Goal: Task Accomplishment & Management: Use online tool/utility

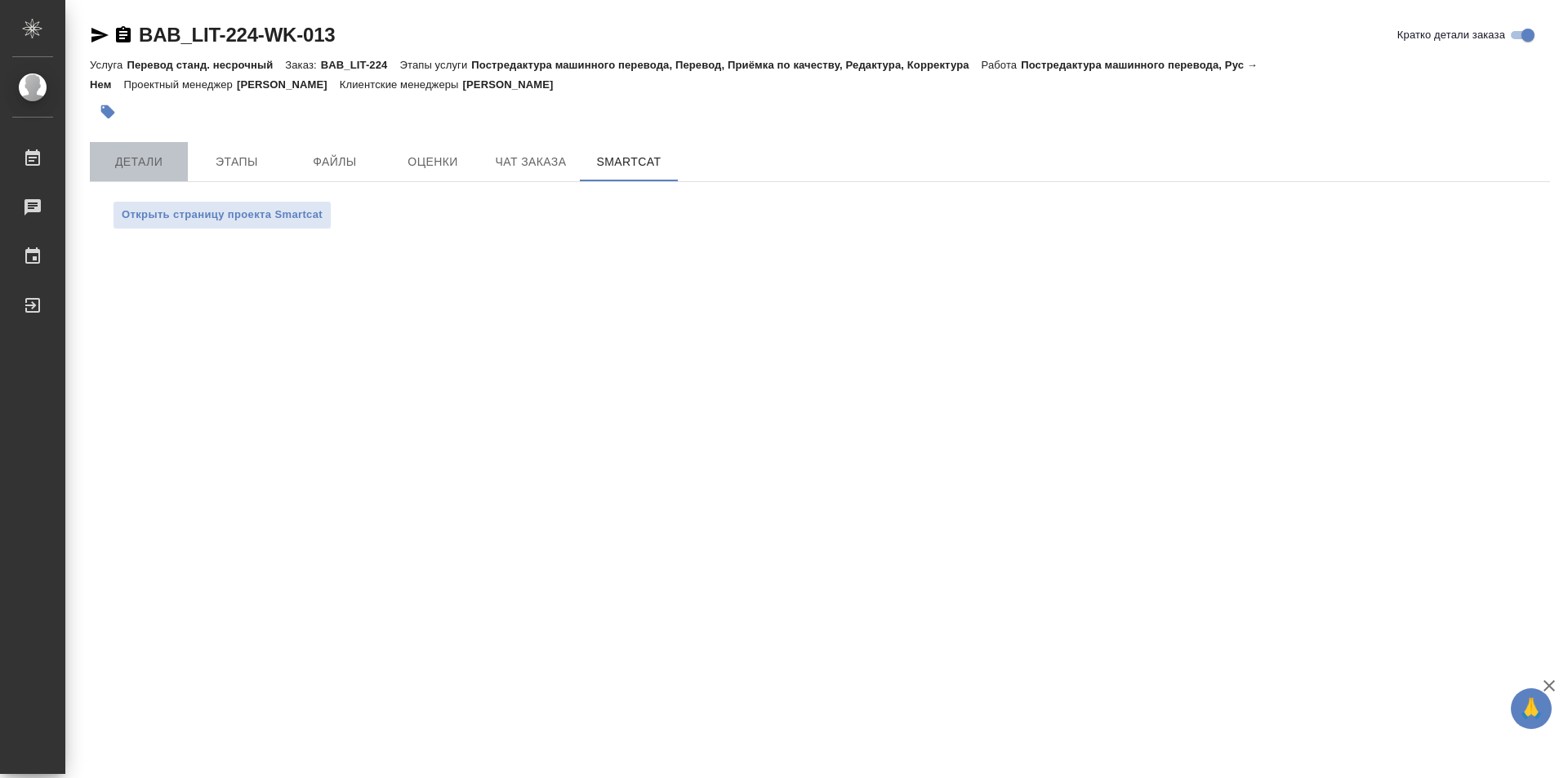
click at [116, 155] on span "Детали" at bounding box center [139, 162] width 78 height 20
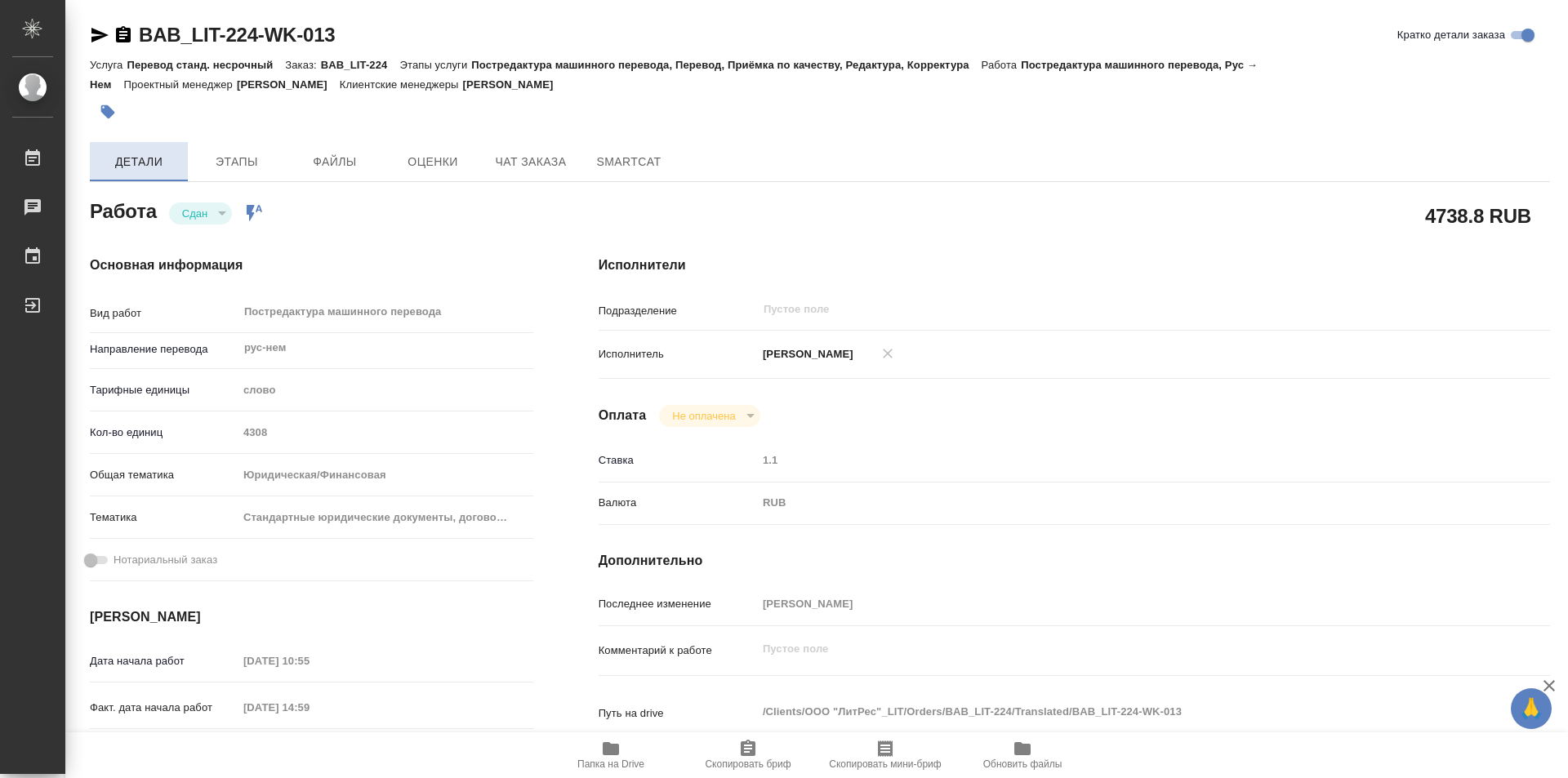
type textarea "x"
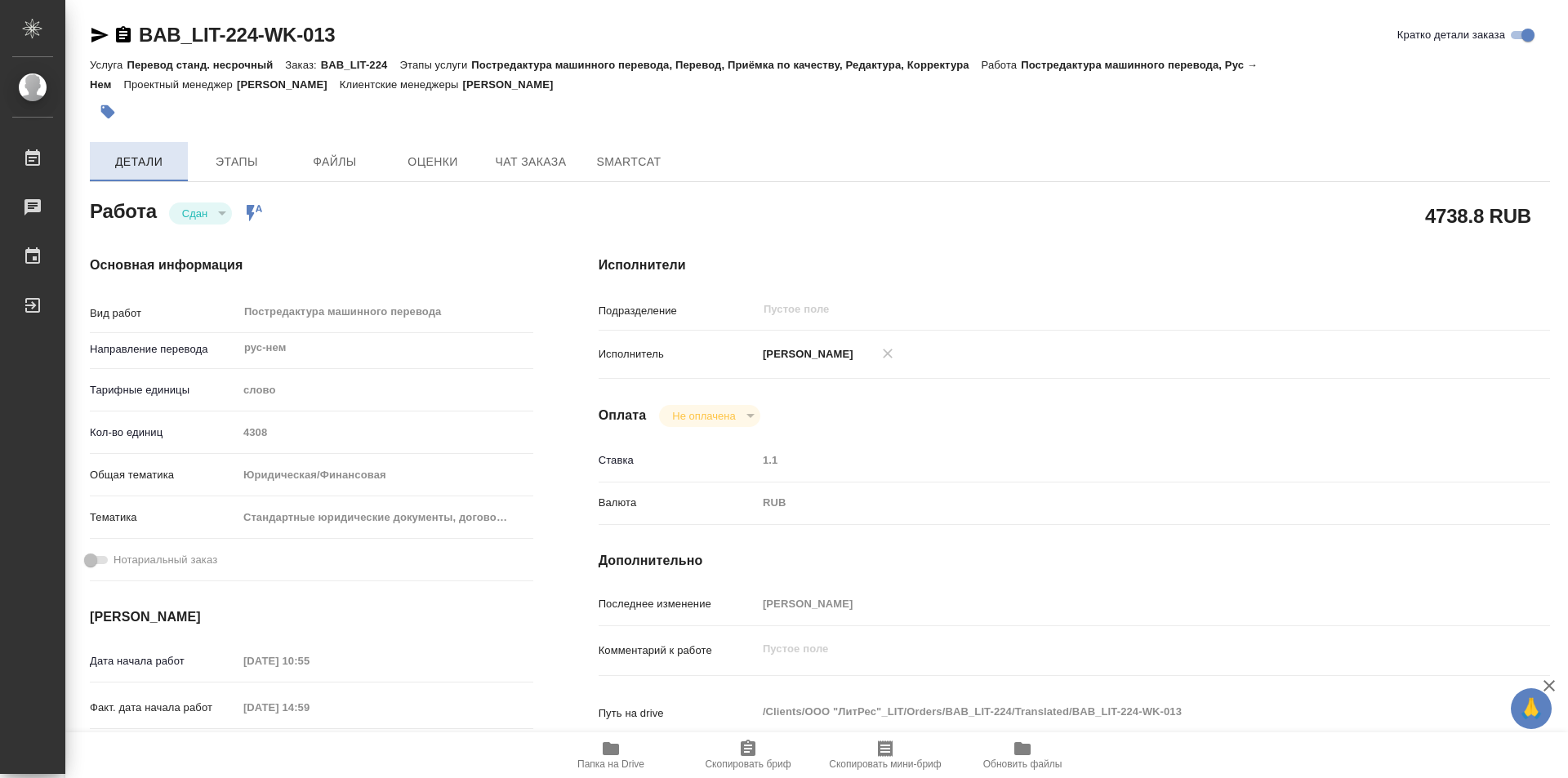
type textarea "x"
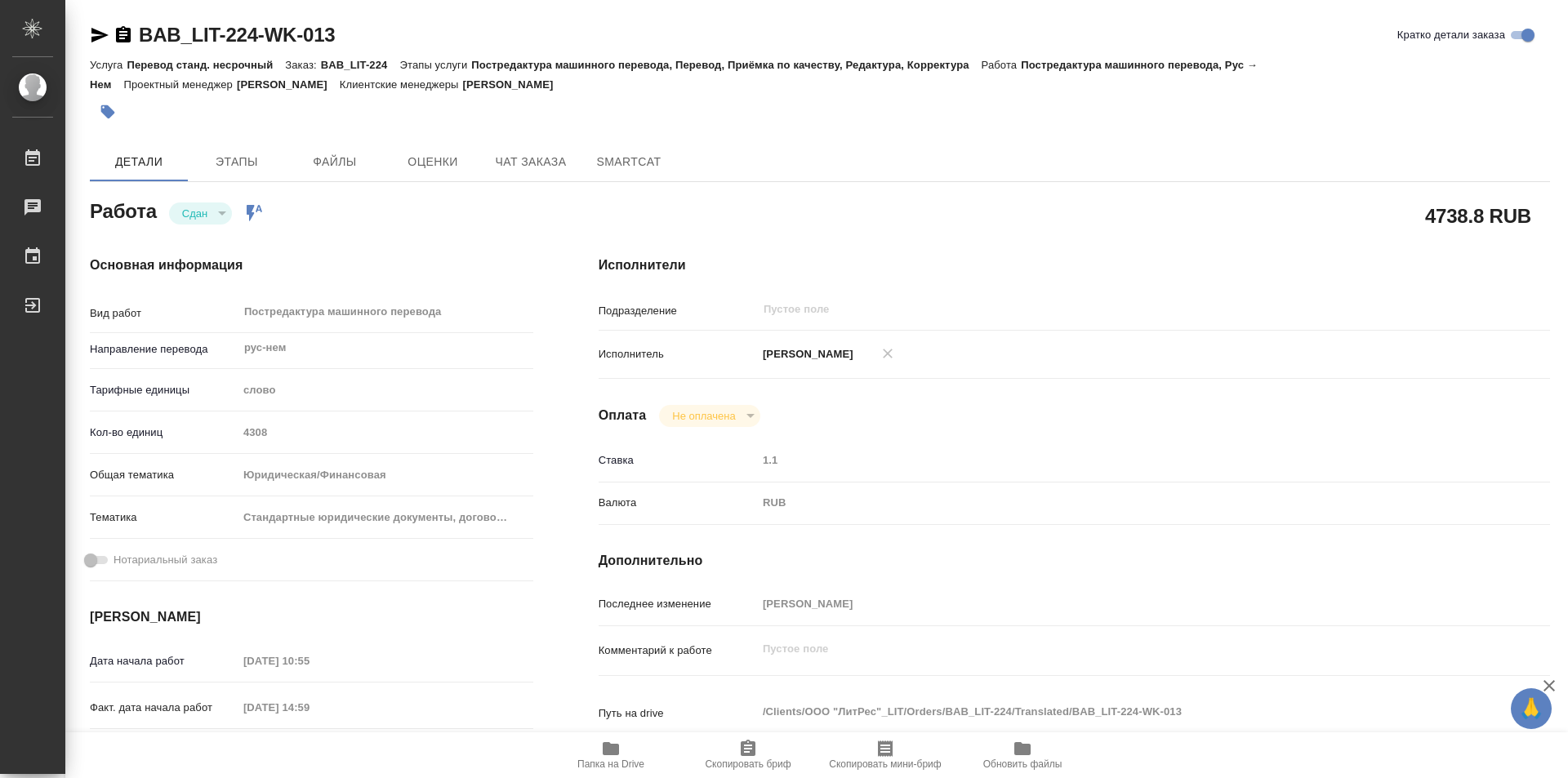
type textarea "x"
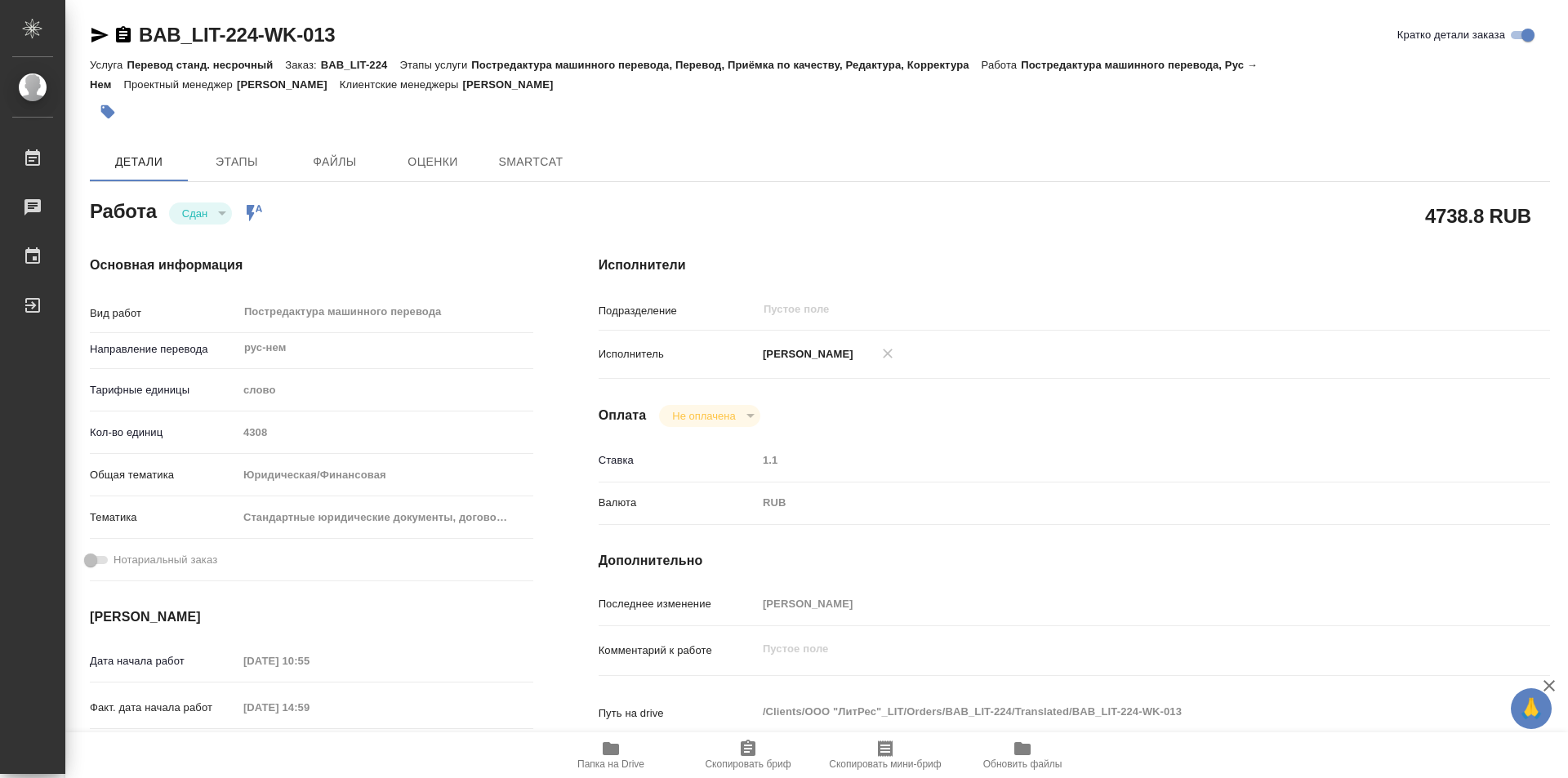
type textarea "x"
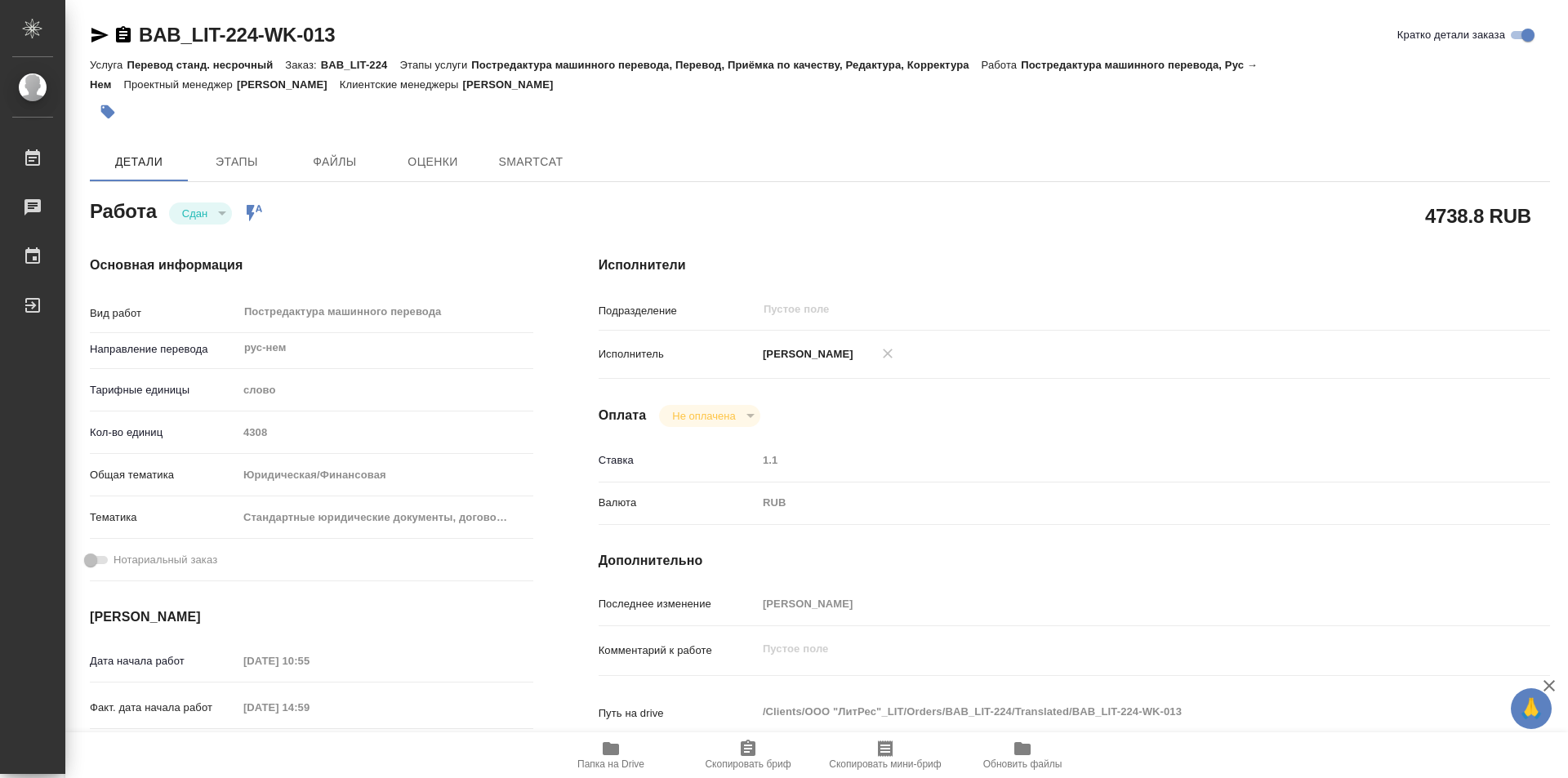
type textarea "x"
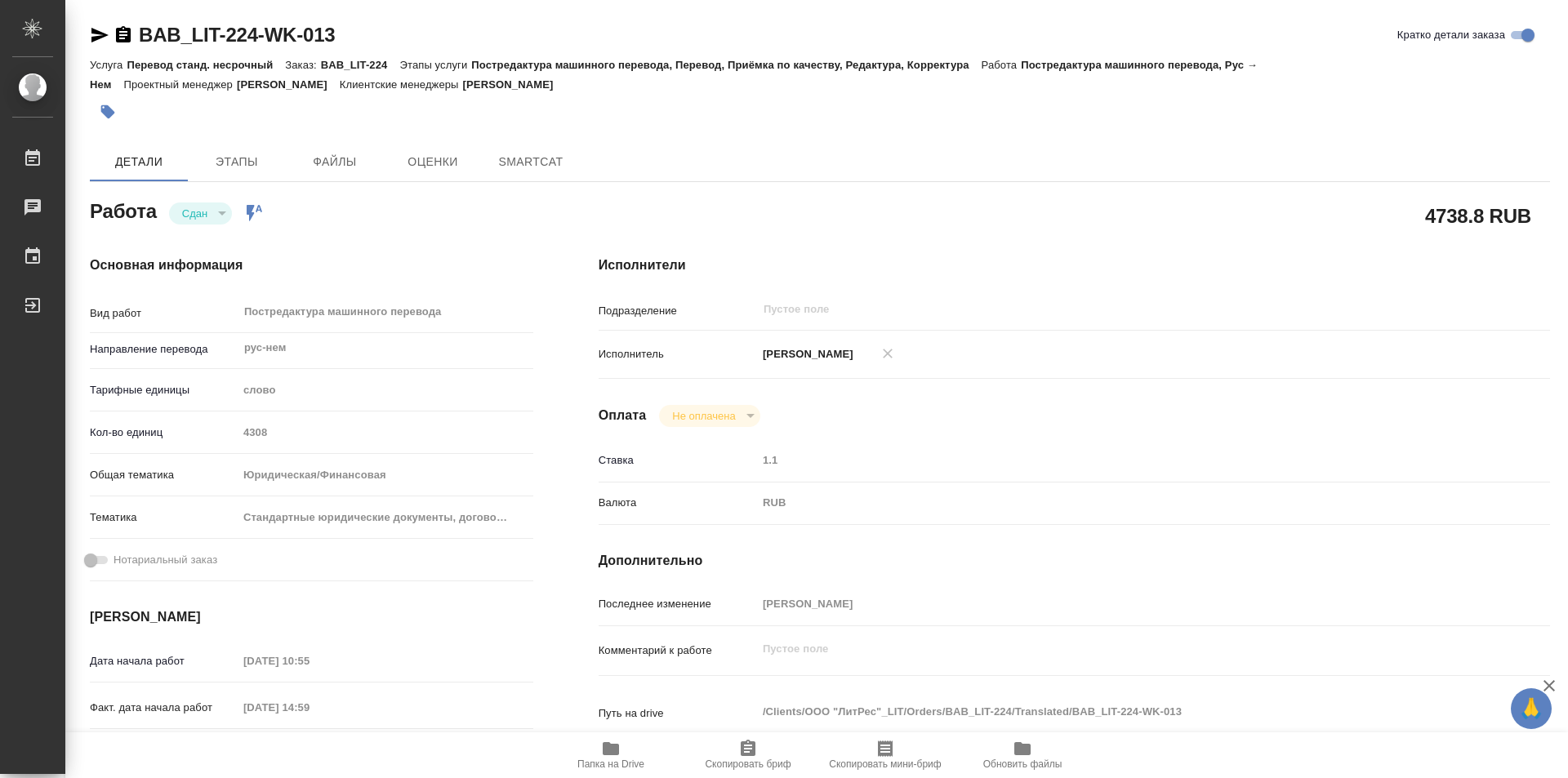
type textarea "x"
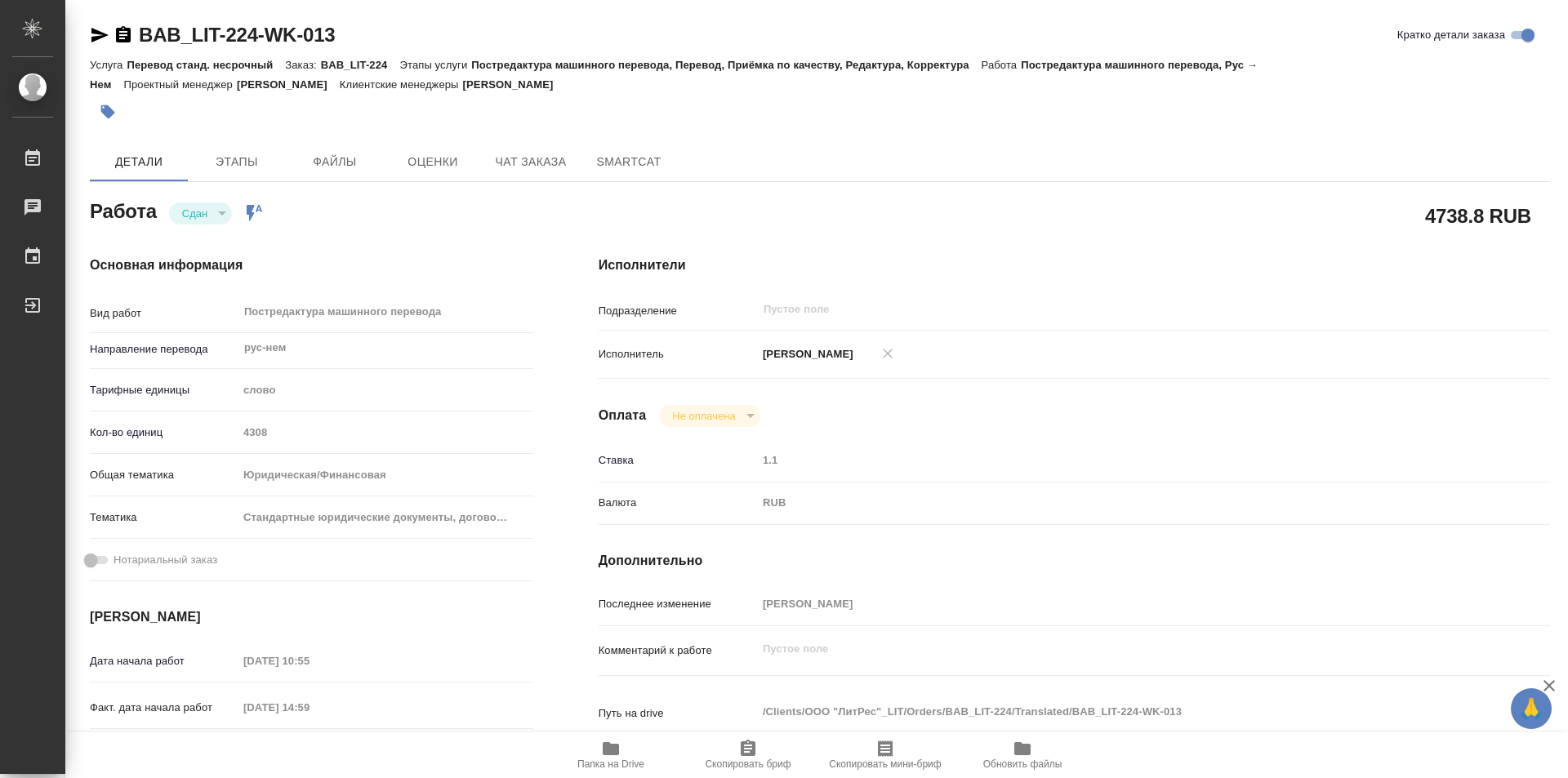
type textarea "x"
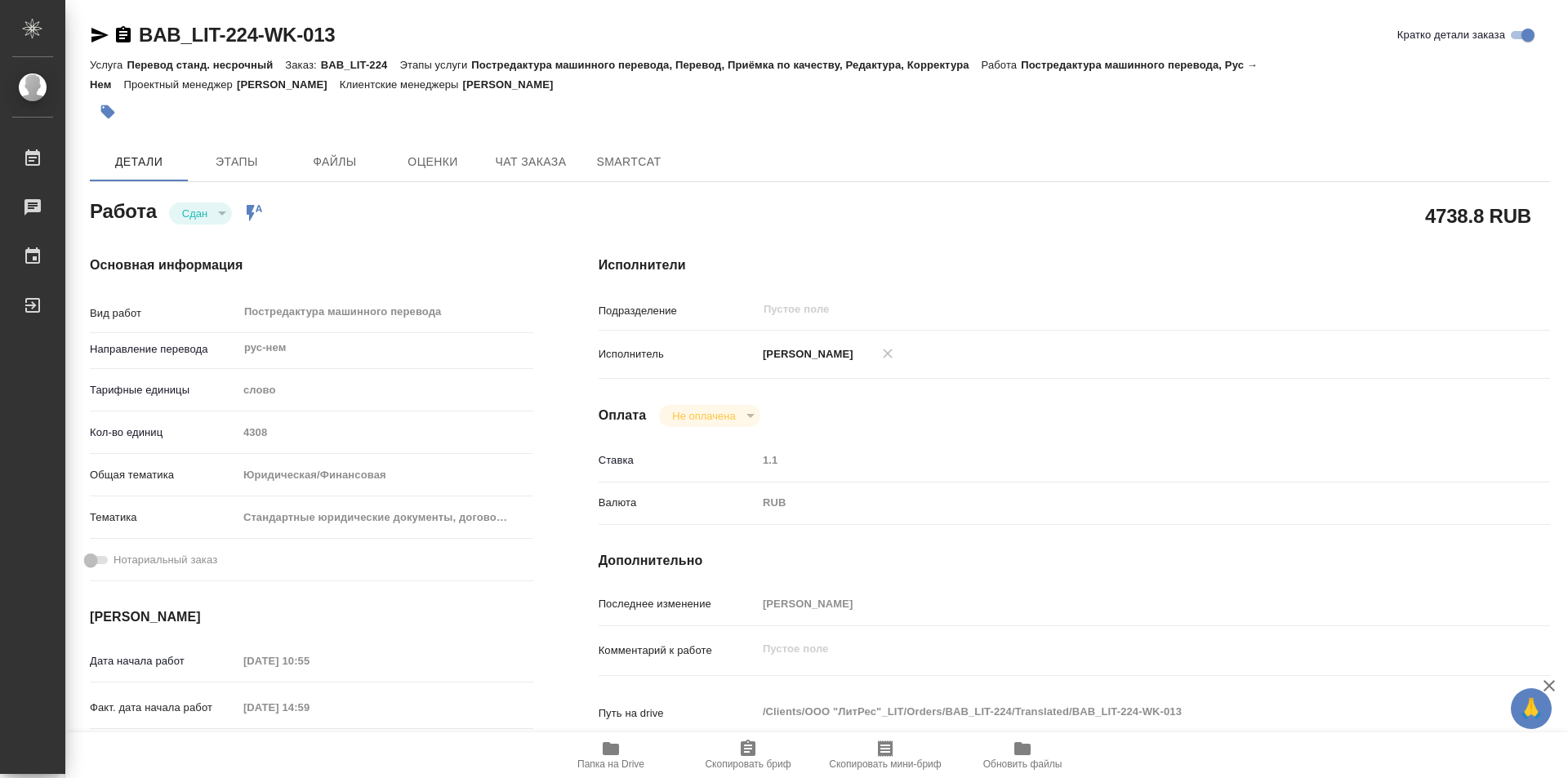
type textarea "x"
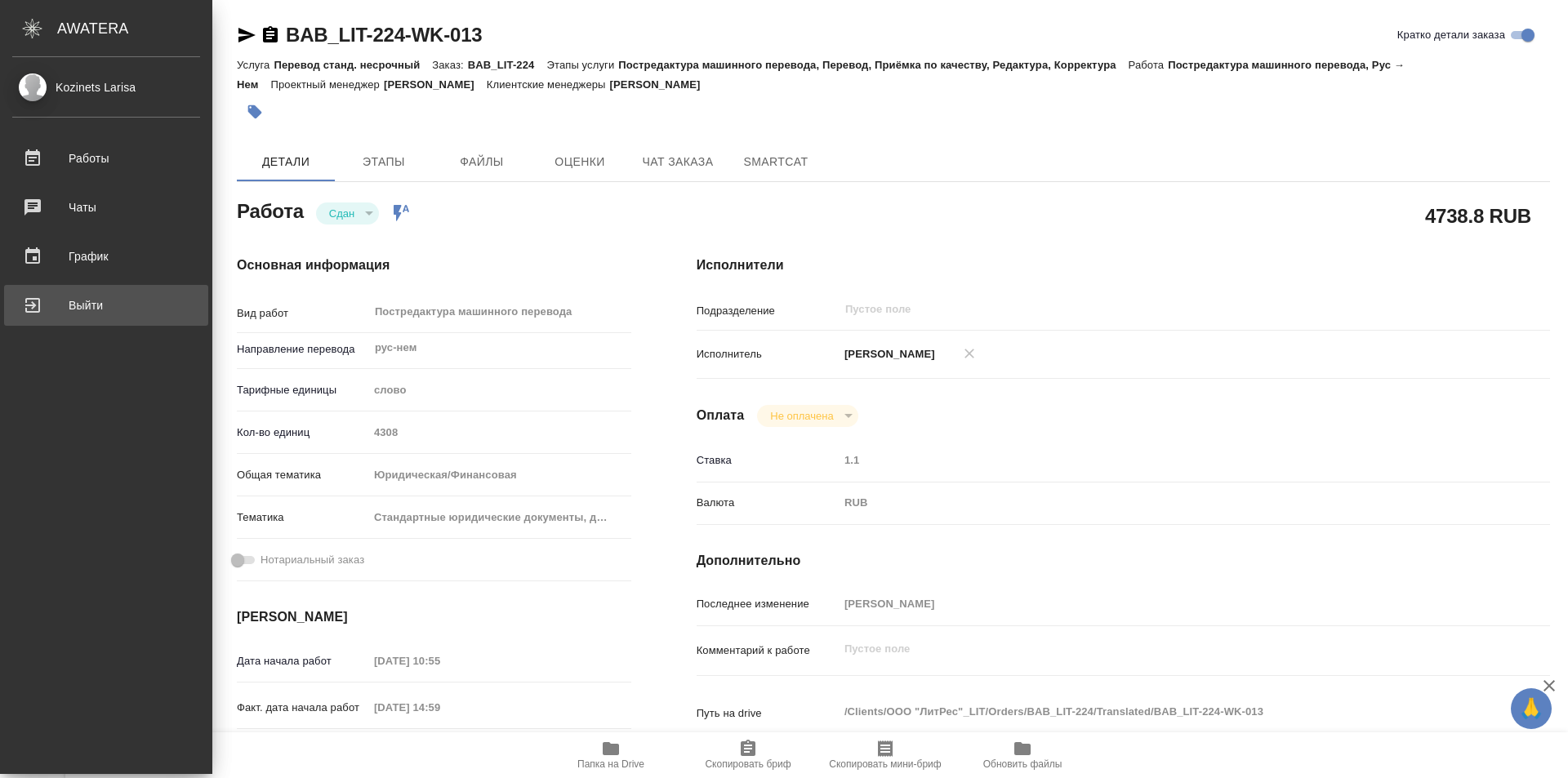
type textarea "x"
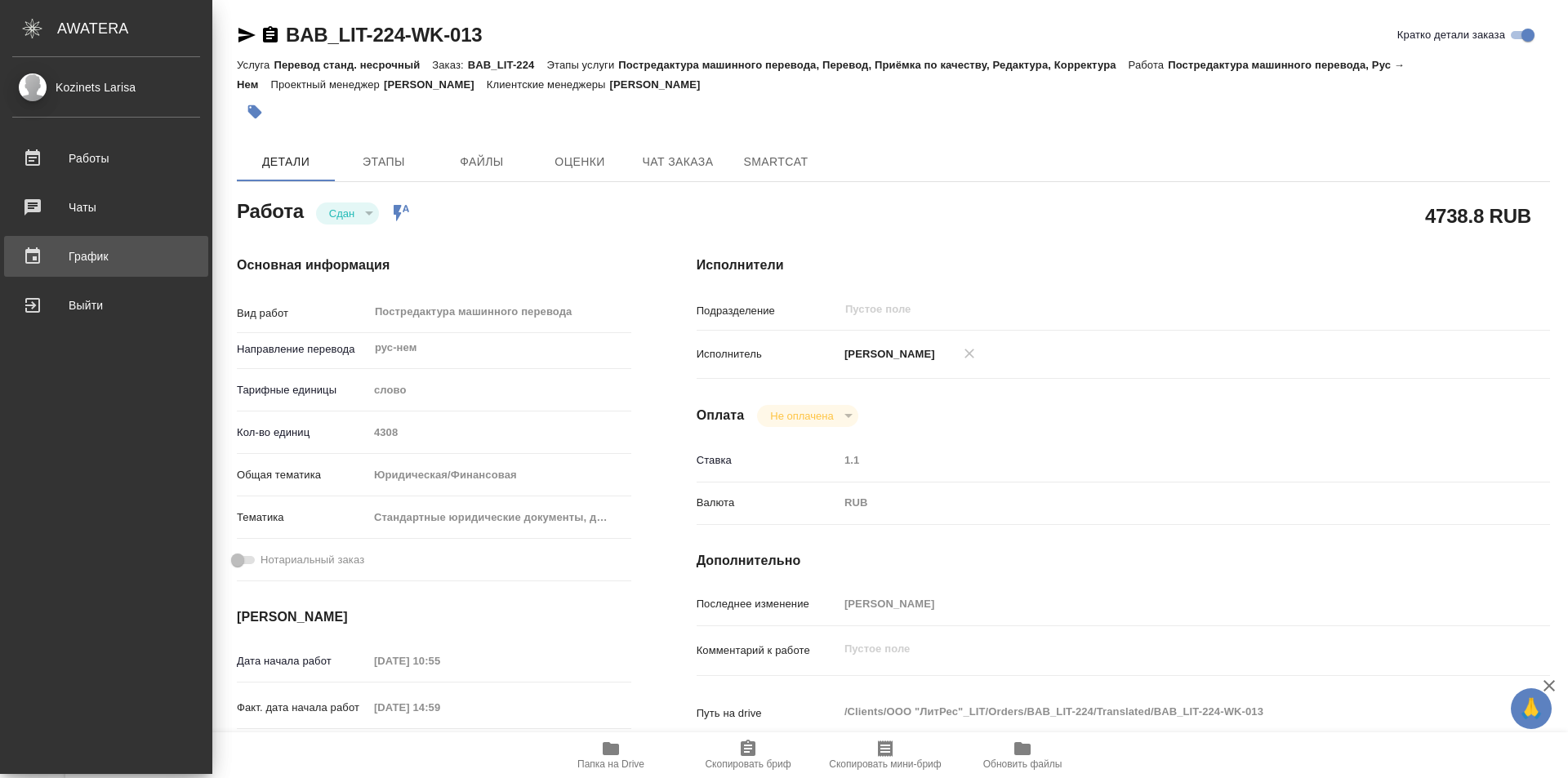
type textarea "x"
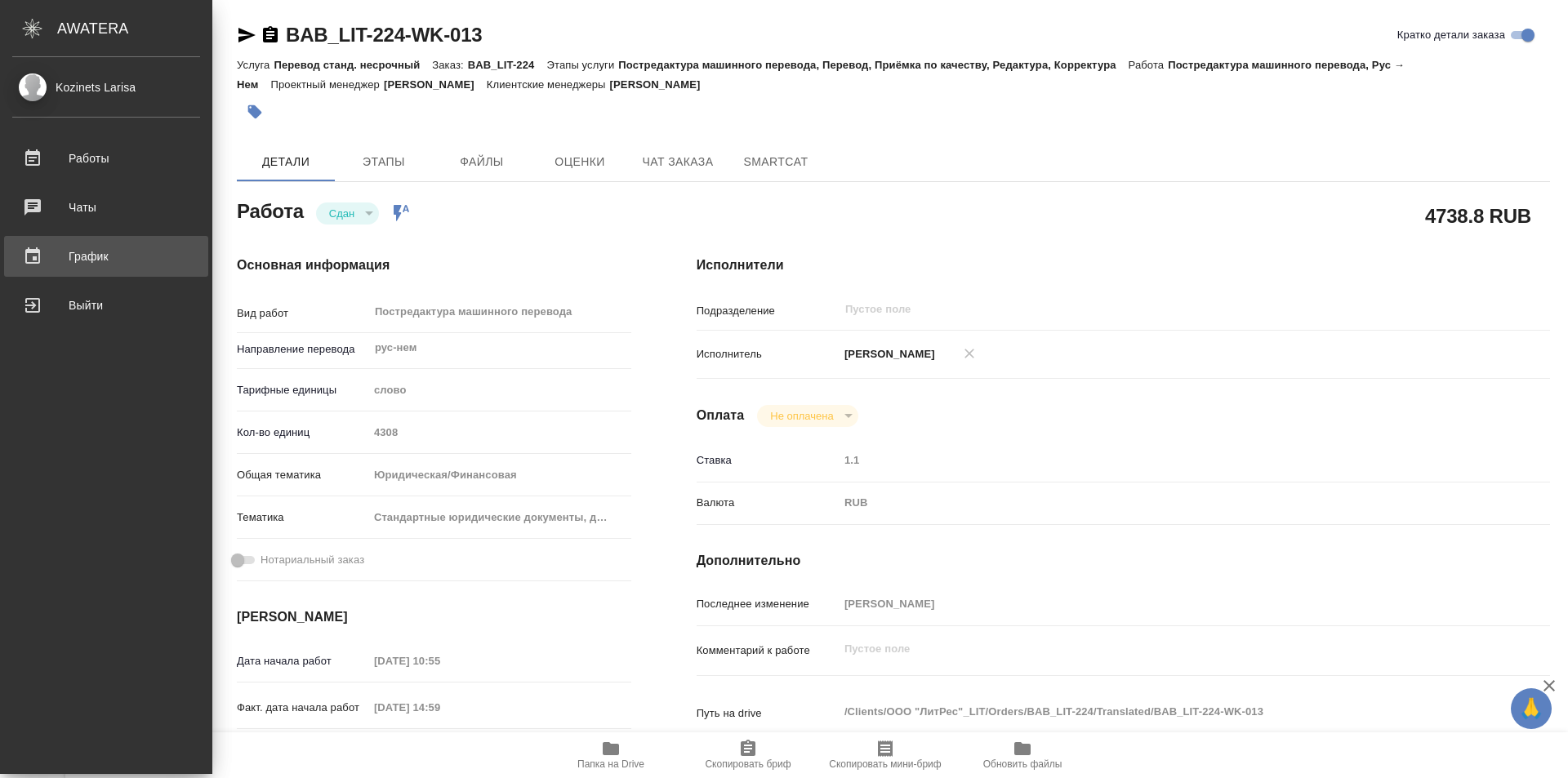
click at [98, 258] on div "График" at bounding box center [107, 256] width 188 height 24
type textarea "x"
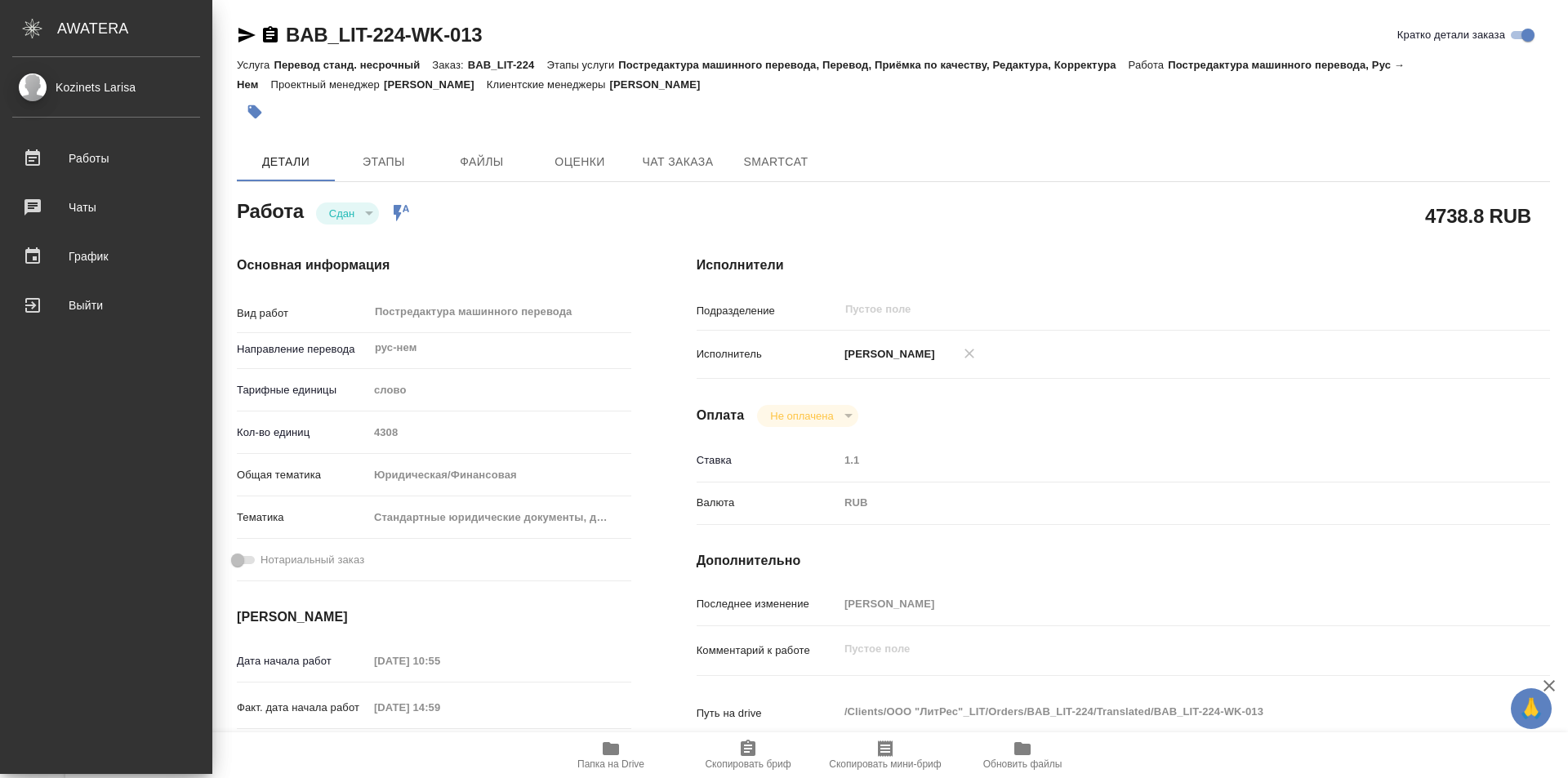
type textarea "x"
